Goal: Complete application form

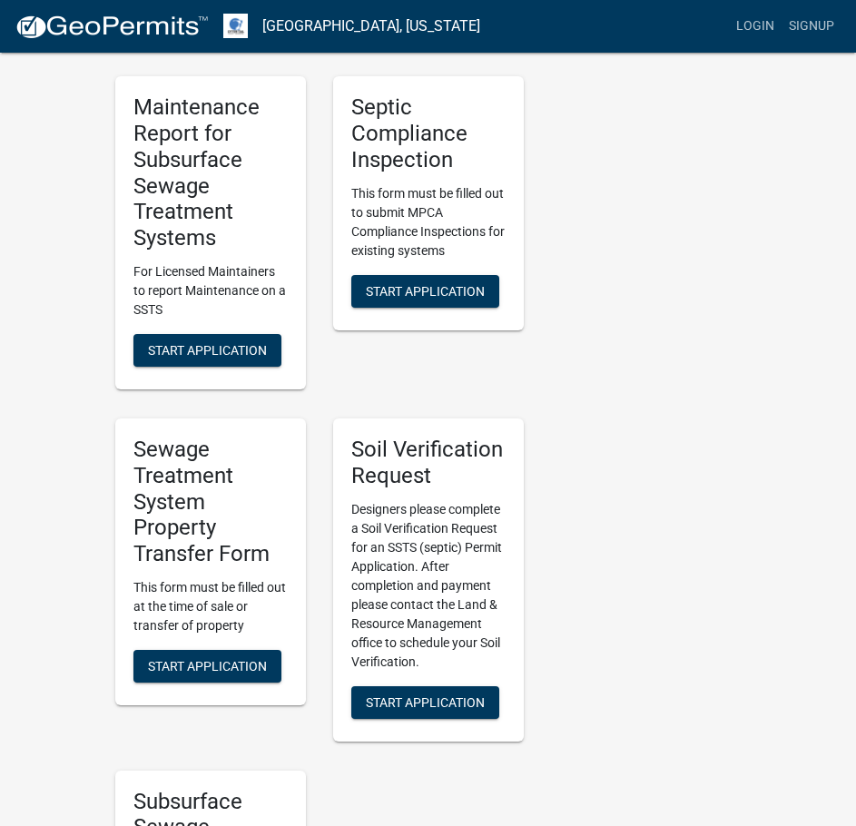
scroll to position [635, 0]
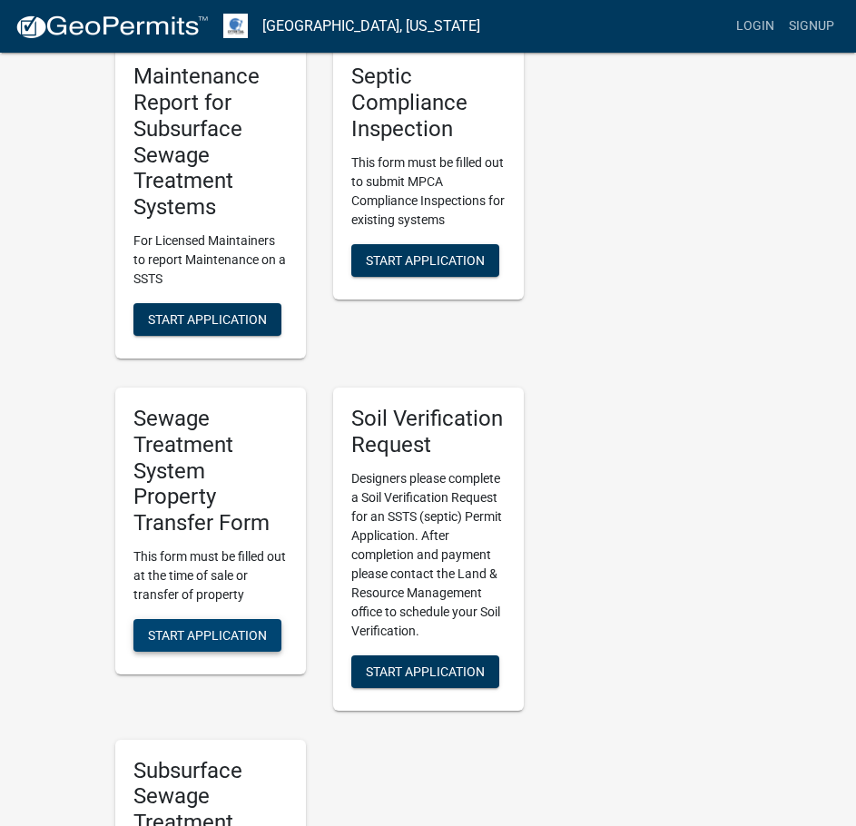
click at [215, 634] on span "Start Application" at bounding box center [207, 634] width 119 height 15
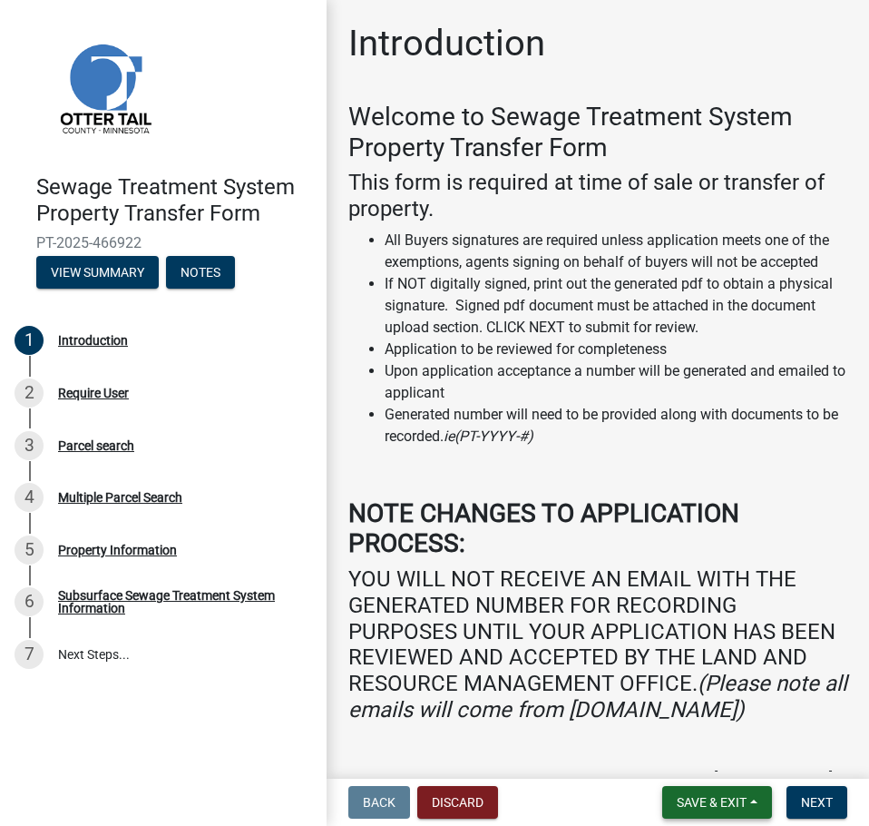
click at [745, 801] on span "Save & Exit" at bounding box center [712, 802] width 70 height 15
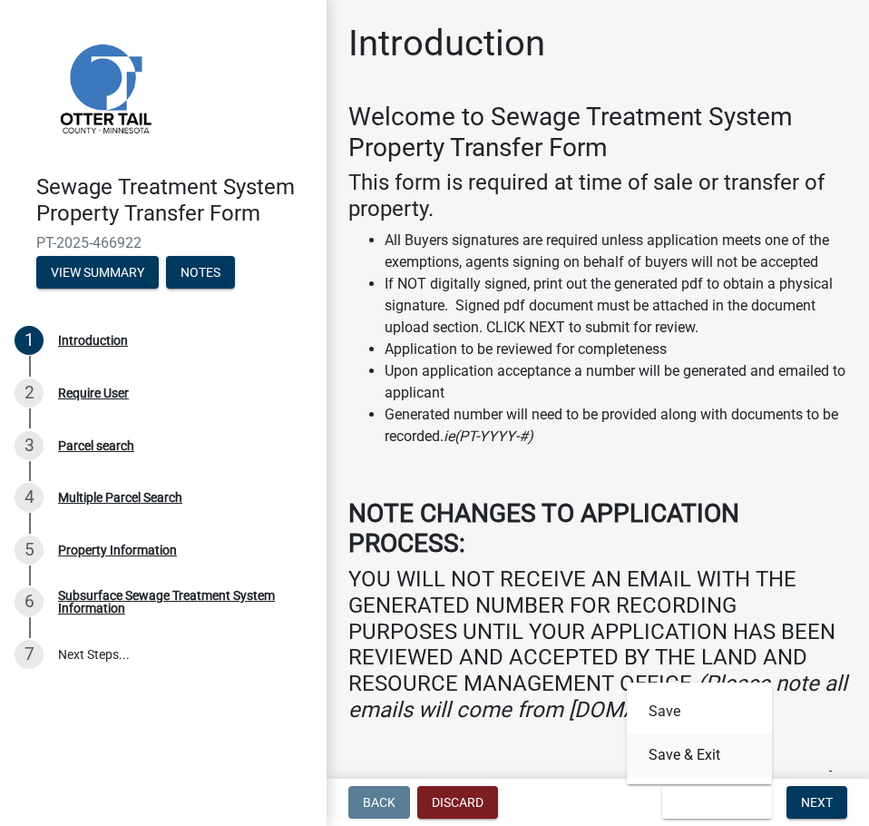
click at [708, 755] on button "Save & Exit" at bounding box center [699, 755] width 145 height 44
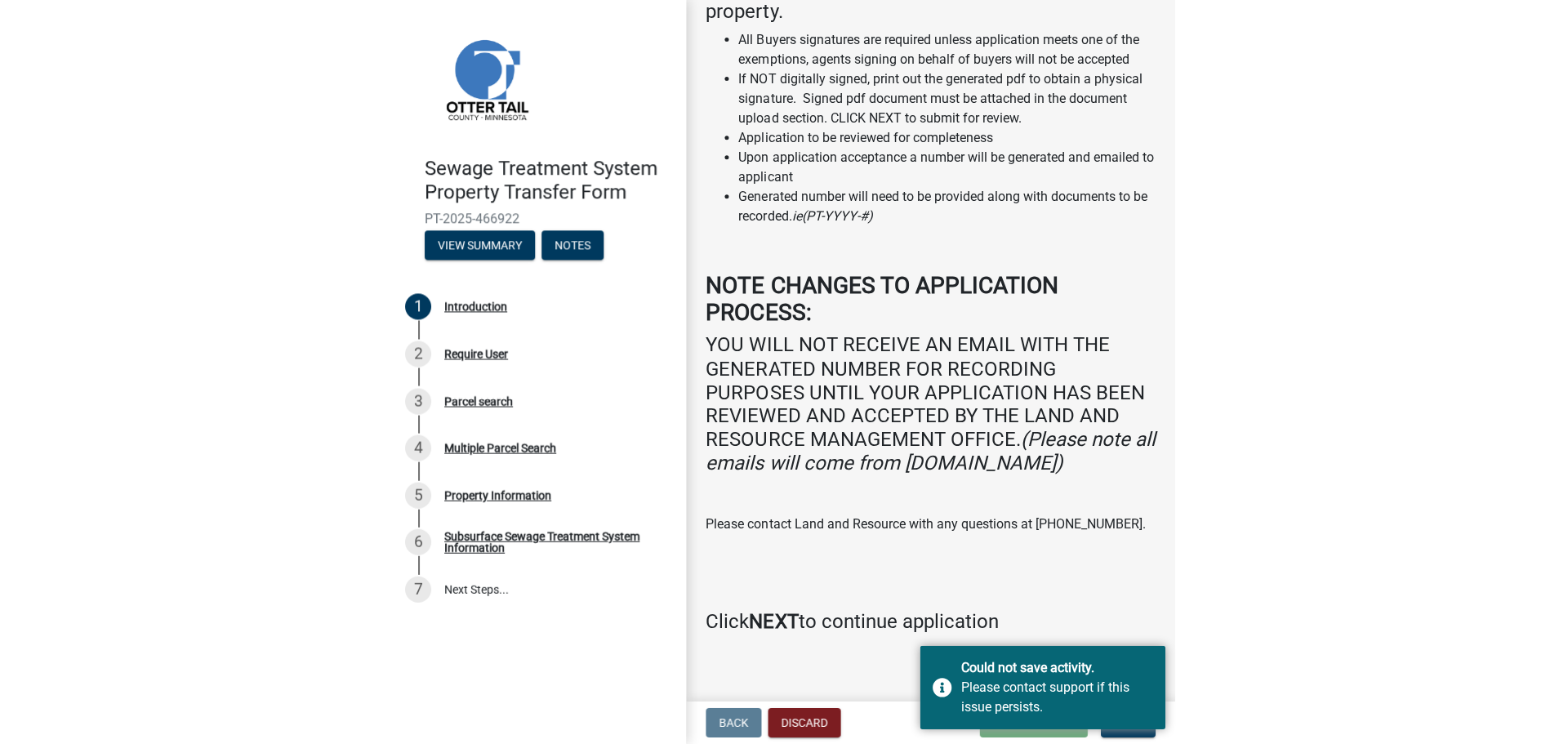
scroll to position [234, 0]
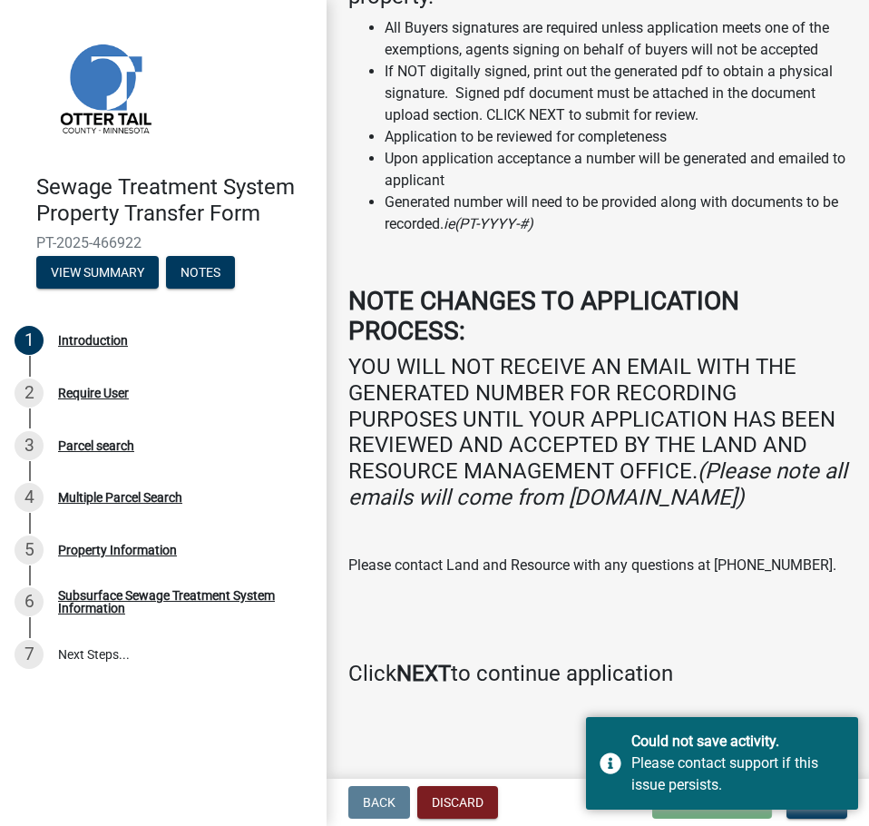
click at [630, 656] on div "Welcome to Sewage Treatment System Property Transfer Form This form is required…" at bounding box center [598, 287] width 499 height 797
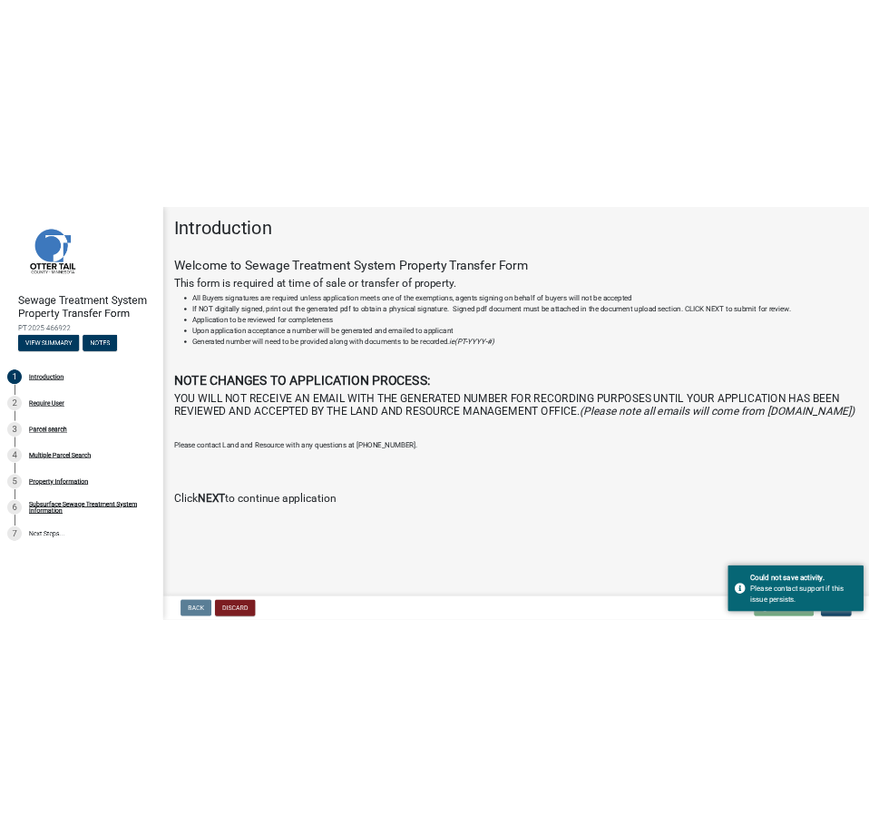
scroll to position [0, 0]
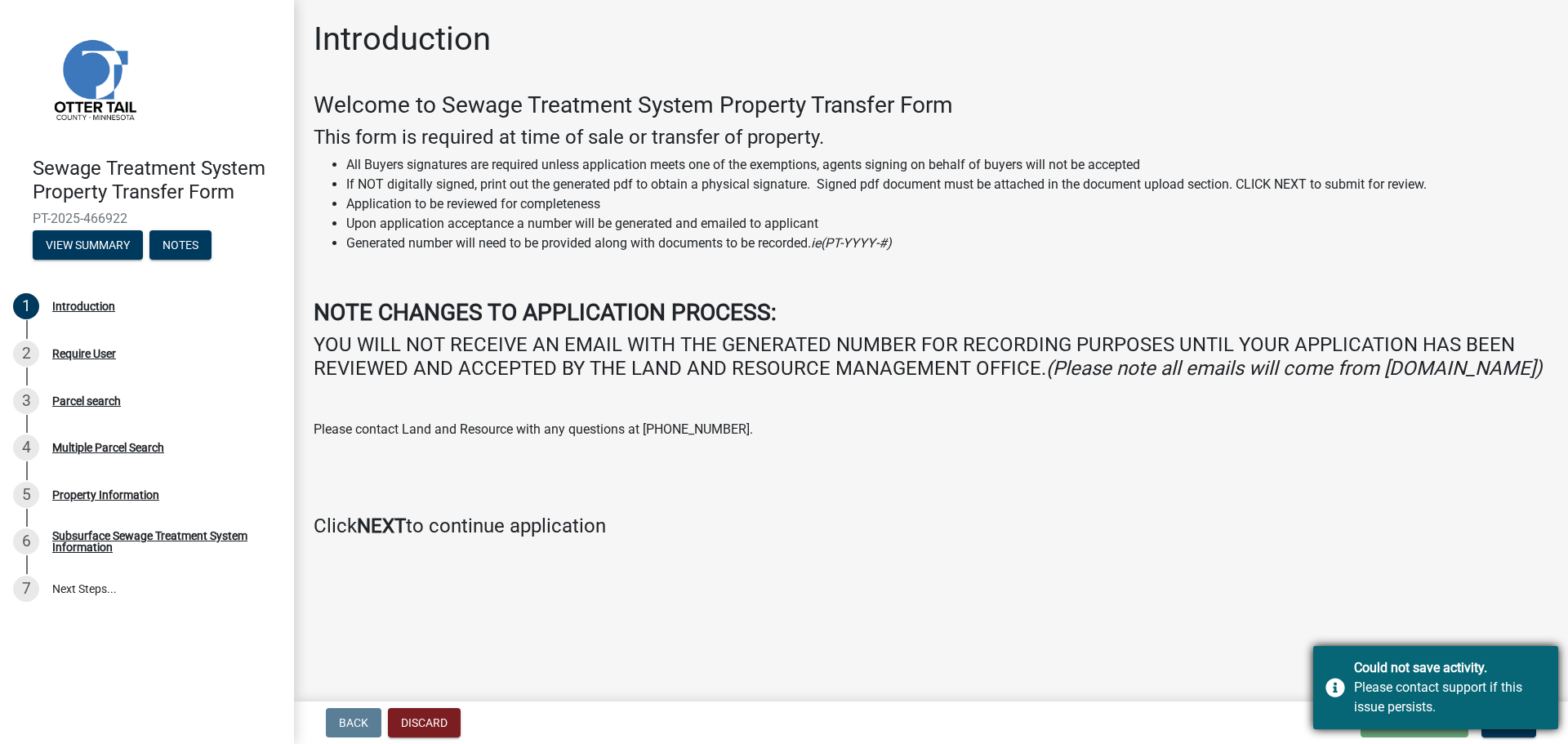
click at [769, 694] on div "Please contact support if this issue persists." at bounding box center [1449, 697] width 192 height 40
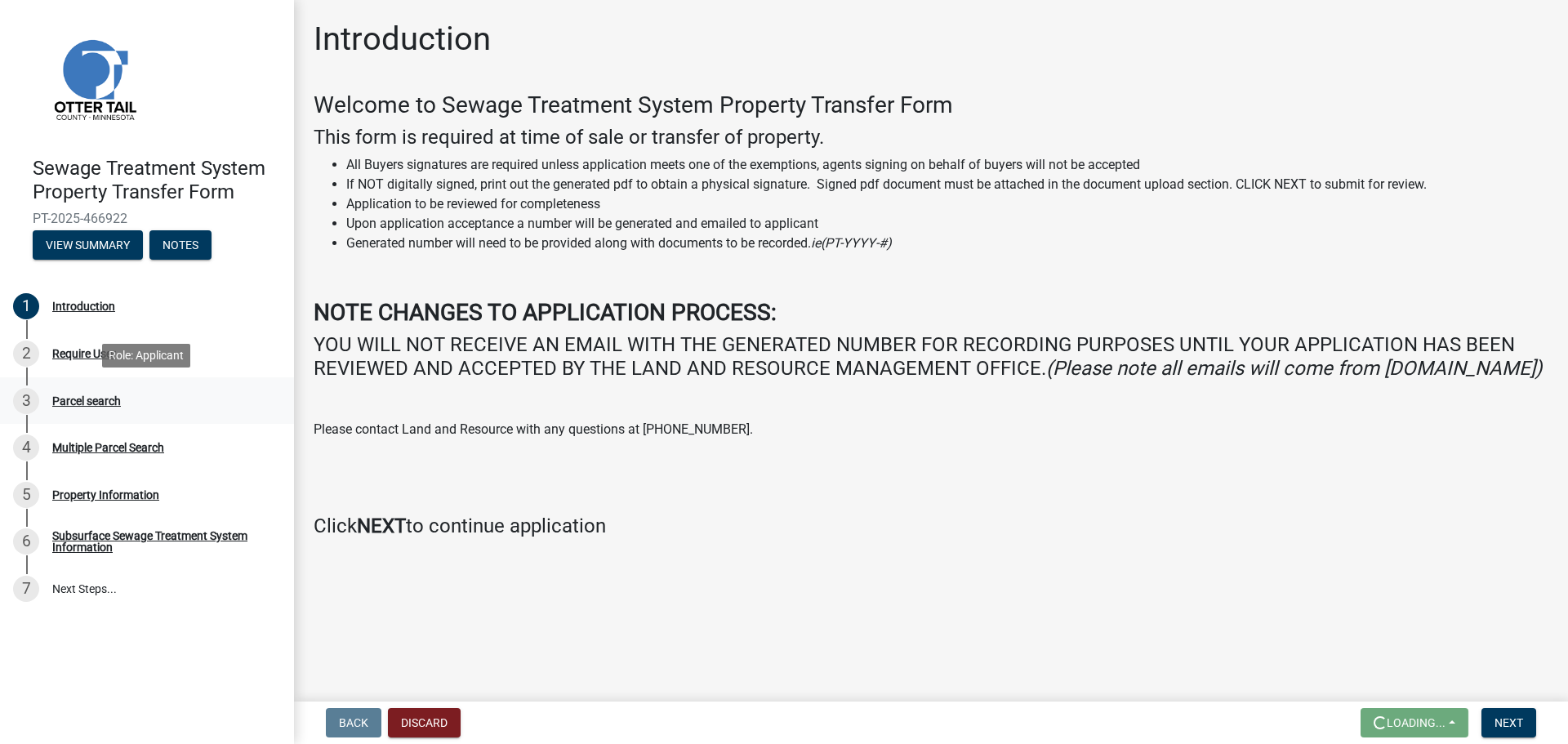
click at [93, 399] on div "Parcel search" at bounding box center [86, 400] width 68 height 12
click at [116, 65] on img at bounding box center [94, 78] width 122 height 122
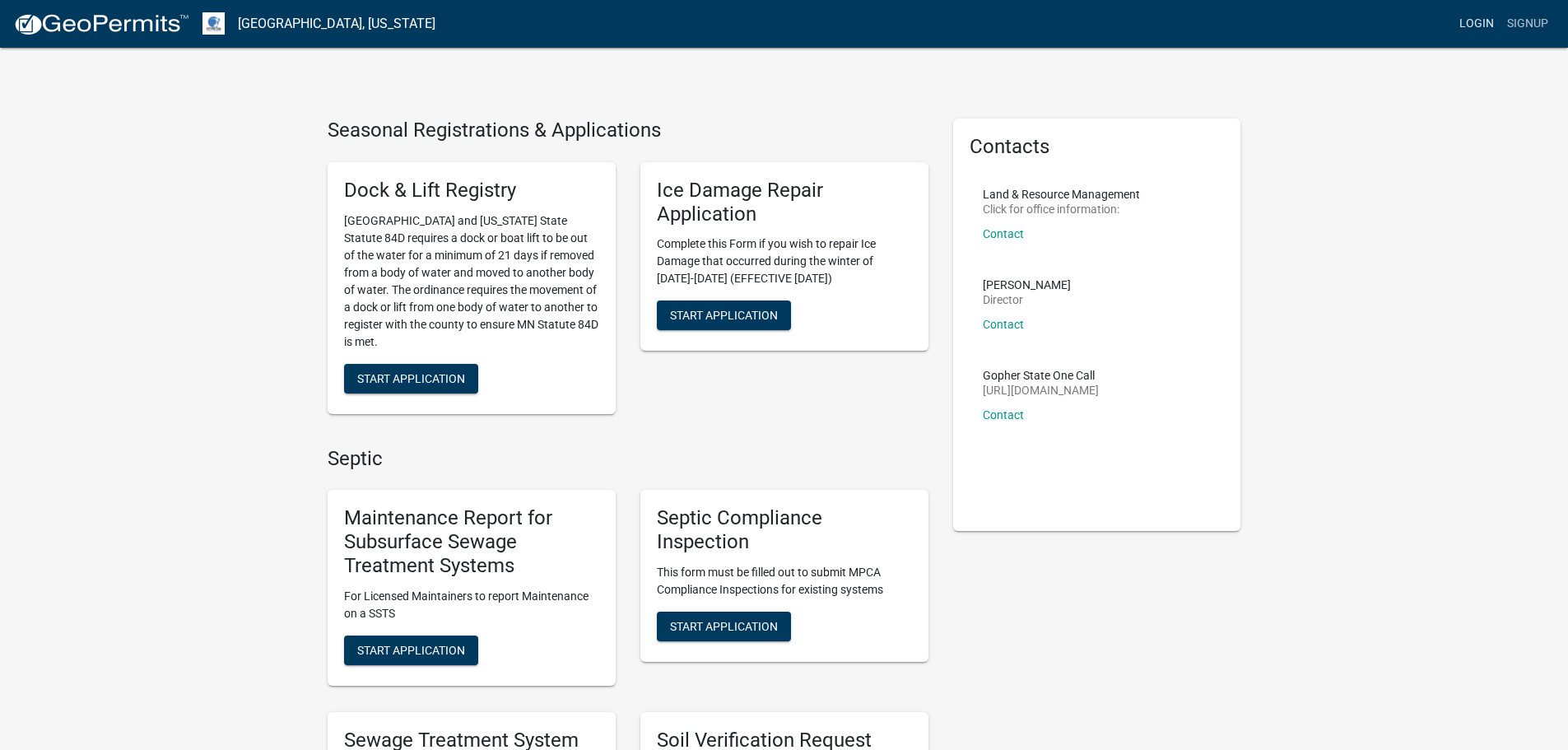
click at [775, 30] on link "Login" at bounding box center [1476, 24] width 48 height 31
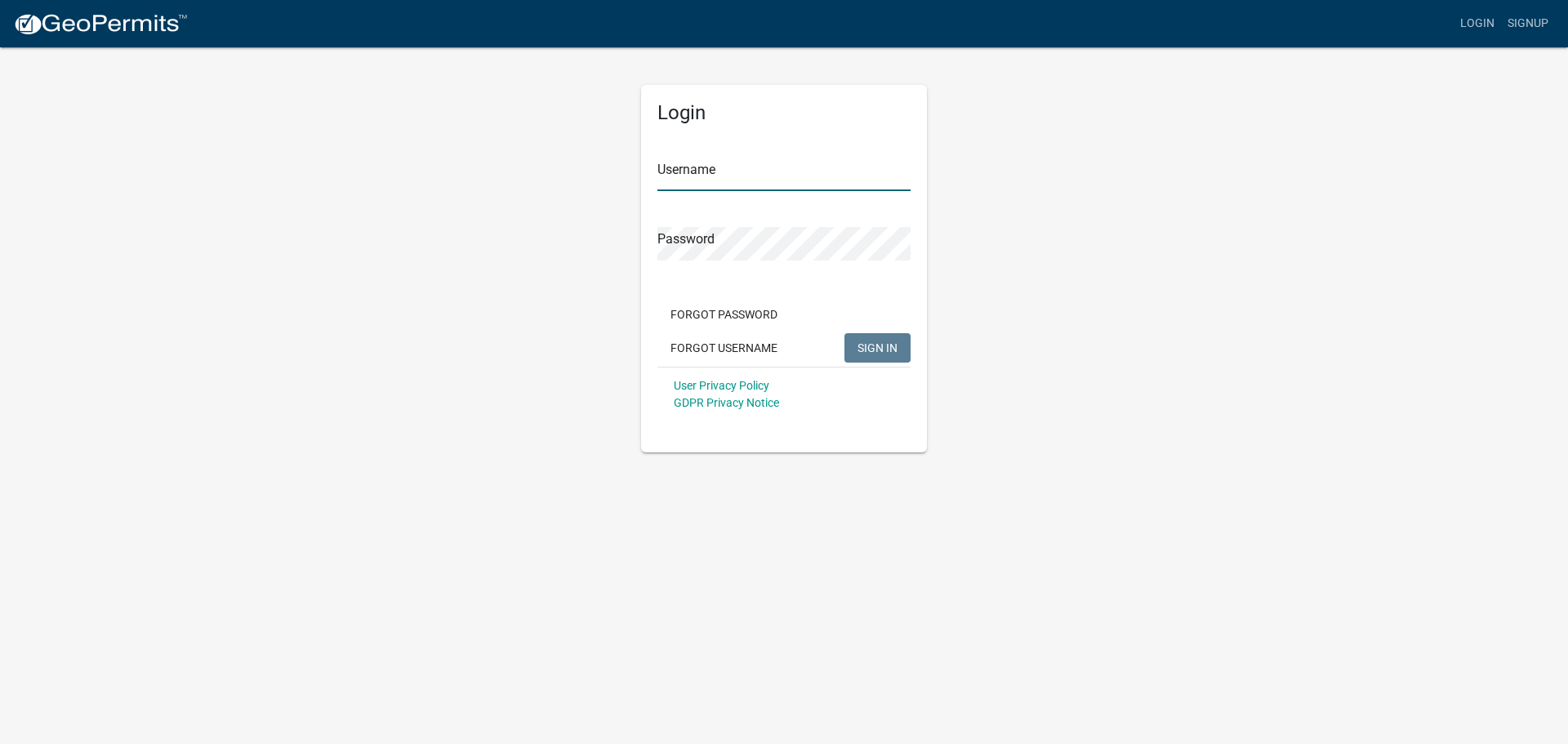
click at [736, 171] on input "Username" at bounding box center [784, 174] width 253 height 33
type input "pemlaw"
click at [769, 333] on button "SIGN IN" at bounding box center [877, 347] width 67 height 30
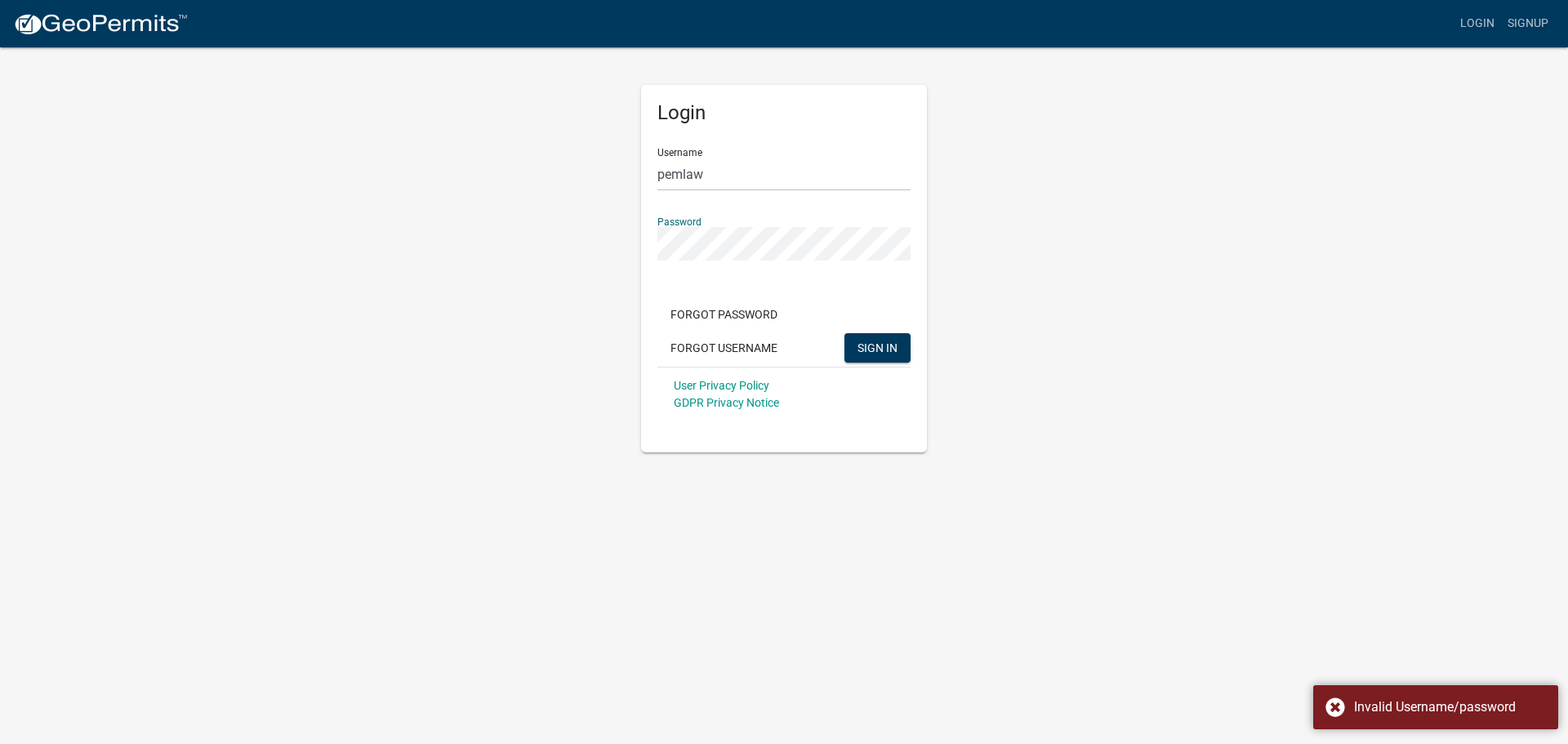
click at [469, 255] on div "Login Username pemlaw Password Forgot Password Forgot Username SIGN IN User Pri…" at bounding box center [784, 249] width 931 height 407
